Goal: Task Accomplishment & Management: Use online tool/utility

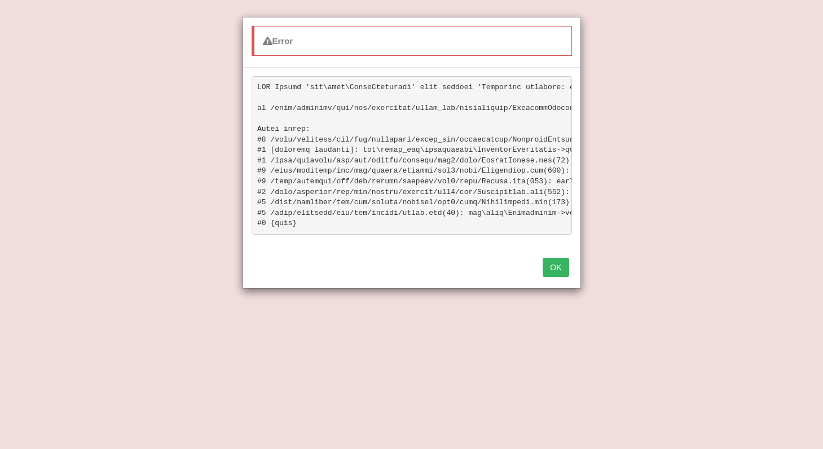
click at [553, 261] on button "OK" at bounding box center [556, 267] width 26 height 19
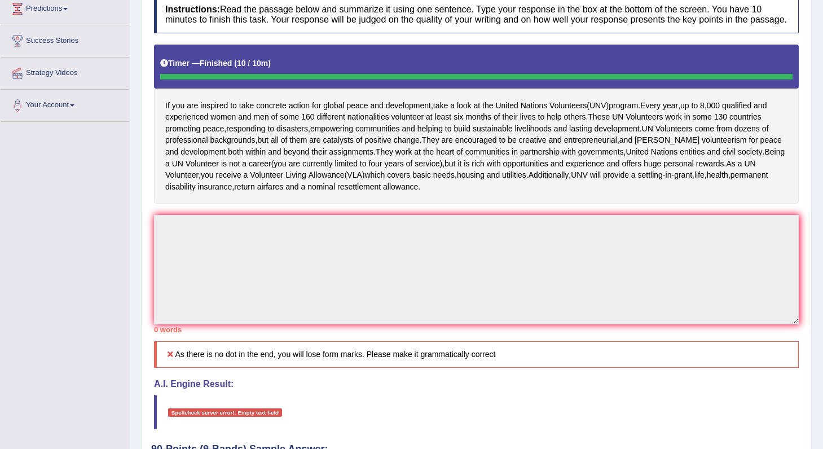
scroll to position [164, 0]
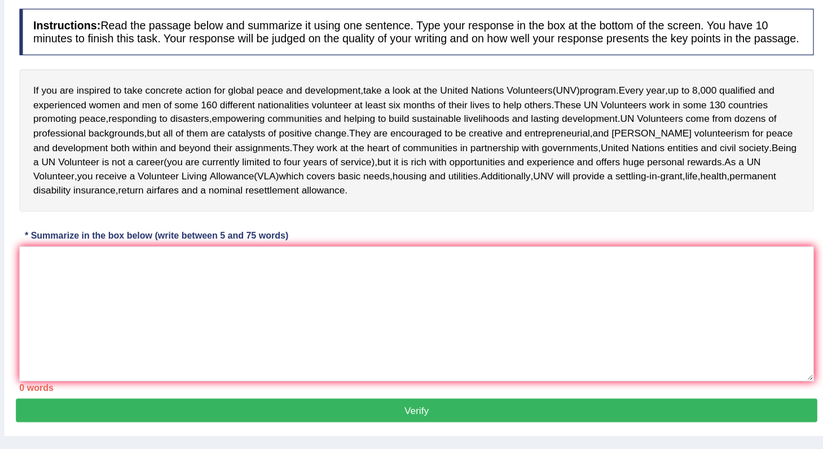
scroll to position [90, 0]
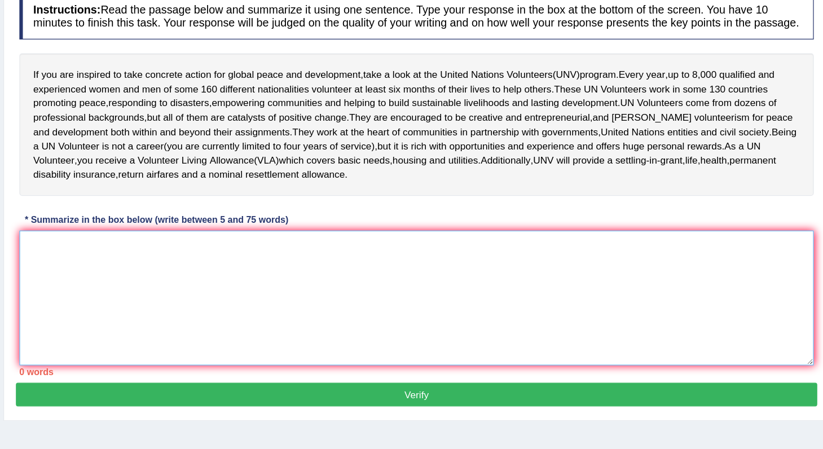
click at [498, 315] on textarea at bounding box center [476, 325] width 645 height 109
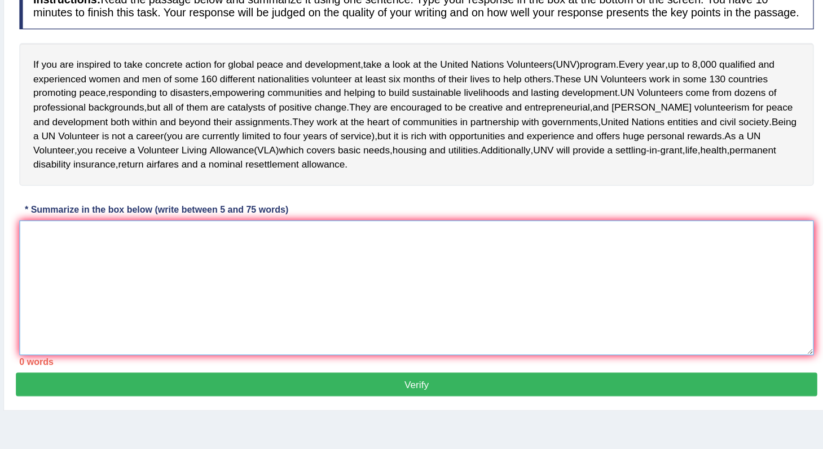
scroll to position [143, 0]
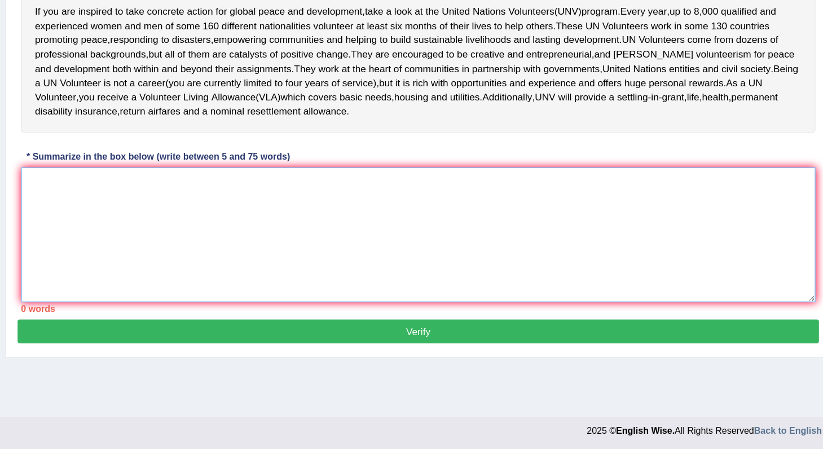
click at [329, 249] on textarea at bounding box center [476, 272] width 645 height 109
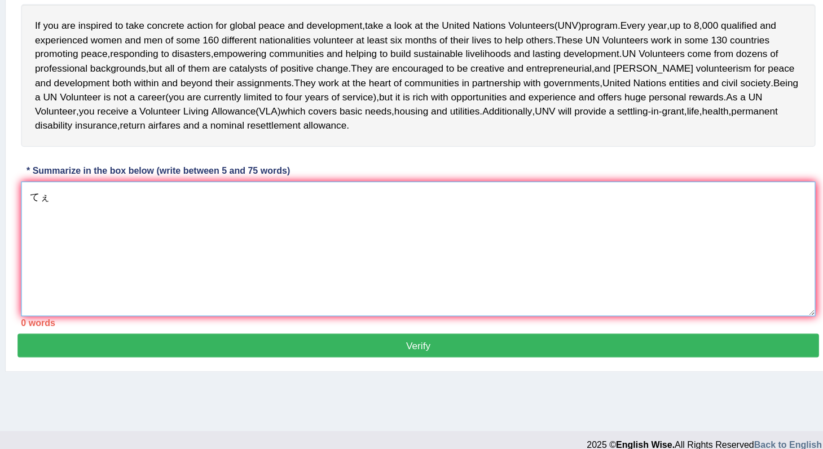
type textarea "て"
type textarea "t"
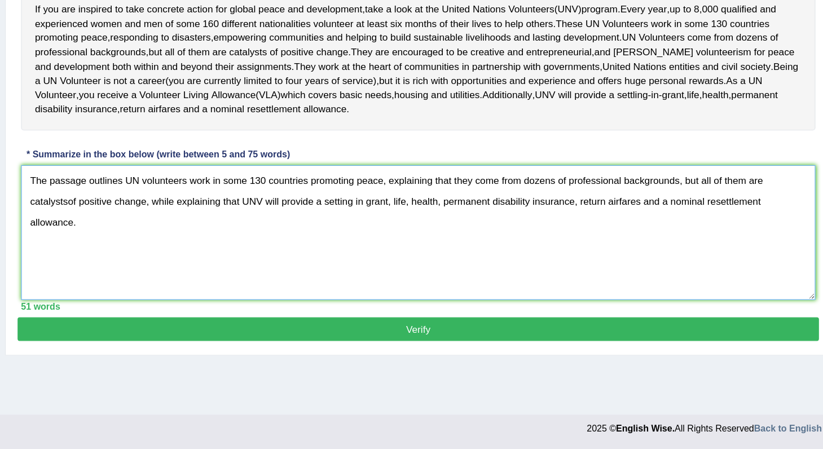
type textarea "The passage outlines UN volunteers work in some 130 countries promoting peace, …"
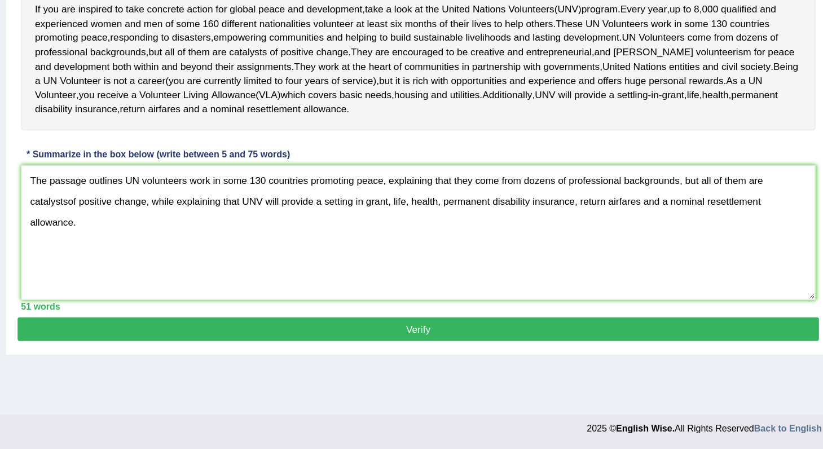
click at [205, 359] on button "Verify" at bounding box center [476, 351] width 650 height 19
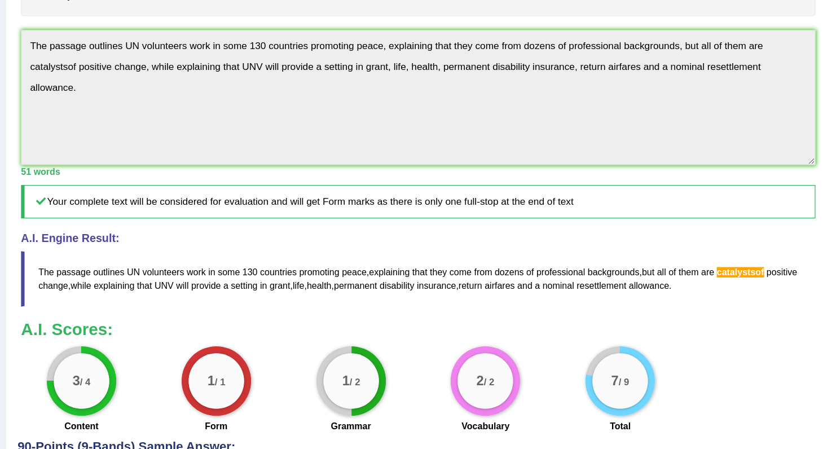
scroll to position [309, 0]
